Goal: Transaction & Acquisition: Book appointment/travel/reservation

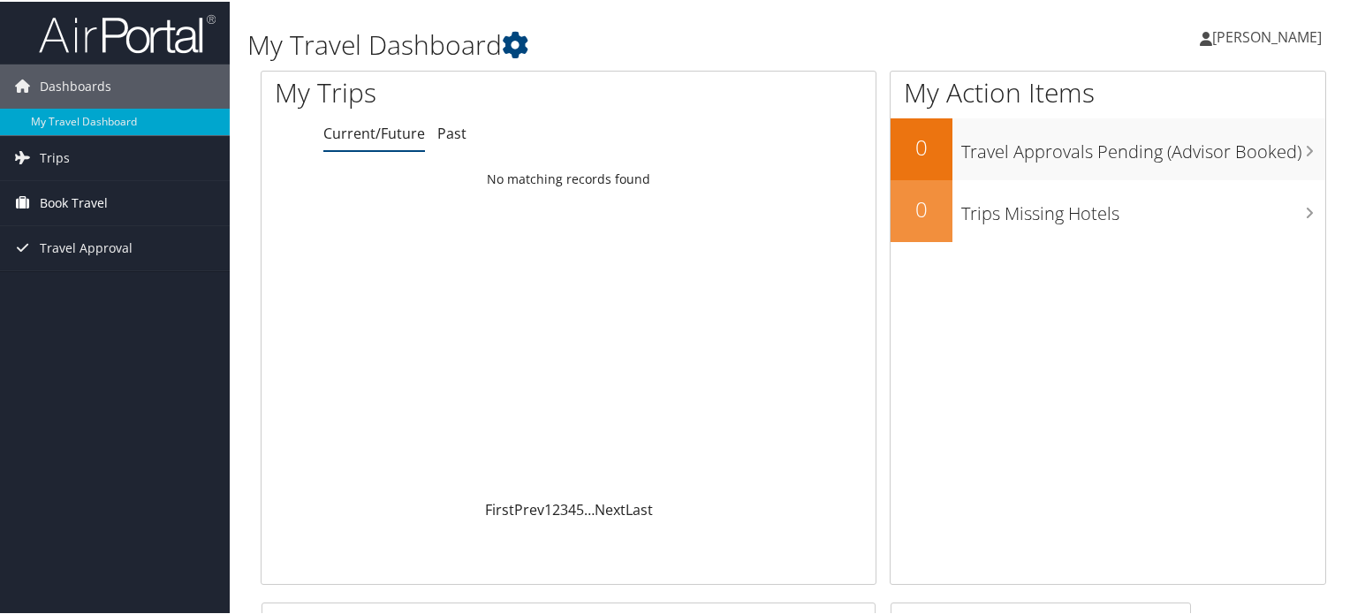
click at [63, 205] on span "Book Travel" at bounding box center [74, 201] width 68 height 44
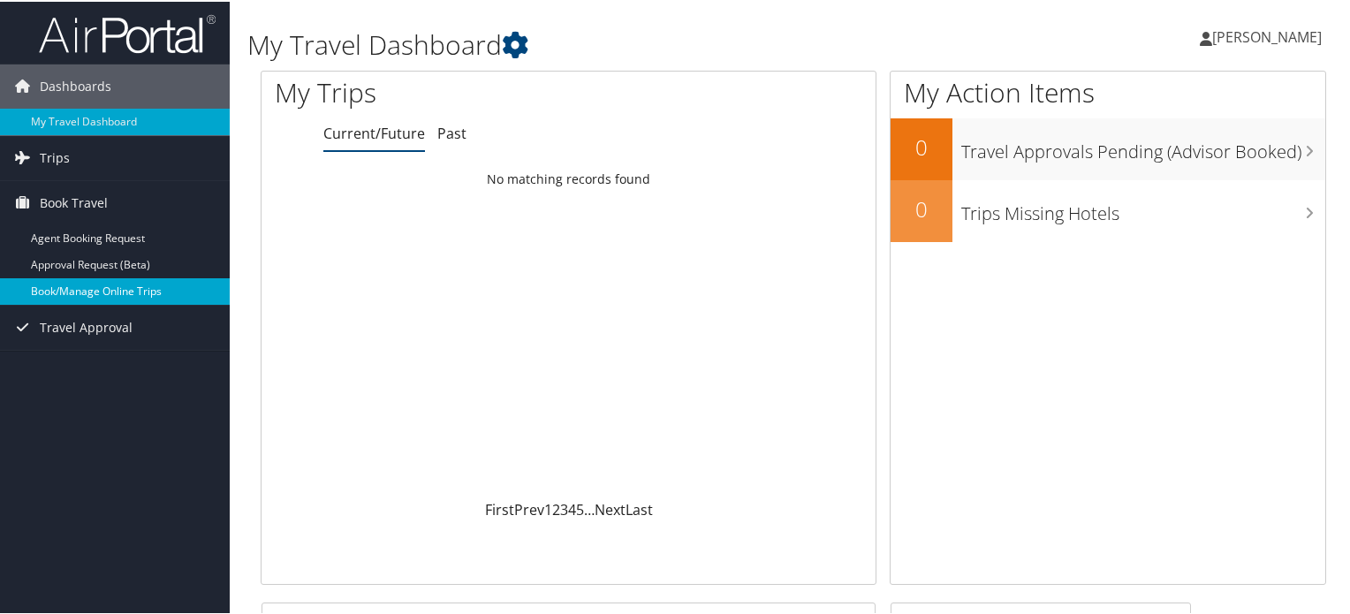
click at [92, 294] on link "Book/Manage Online Trips" at bounding box center [115, 290] width 230 height 27
